Goal: Task Accomplishment & Management: Use online tool/utility

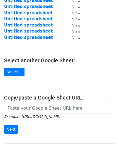
scroll to position [76, 0]
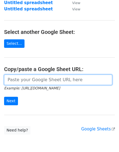
click at [38, 79] on input "url" at bounding box center [58, 79] width 108 height 10
paste input "https://docs.google.com/spreadsheets/d/135BDr5AMxIrbcIbkIOqiV9ZYJnVlZNm0XL8GG2T…"
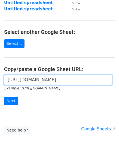
scroll to position [0, 117]
type input "https://docs.google.com/spreadsheets/d/135BDr5AMxIrbcIbkIOqiV9ZYJnVlZNm0XL8GG2T…"
click at [4, 97] on input "Next" at bounding box center [11, 101] width 14 height 8
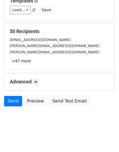
scroll to position [60, 0]
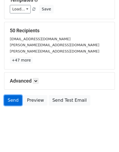
click at [14, 97] on link "Send" at bounding box center [13, 100] width 18 height 10
